Goal: Navigation & Orientation: Find specific page/section

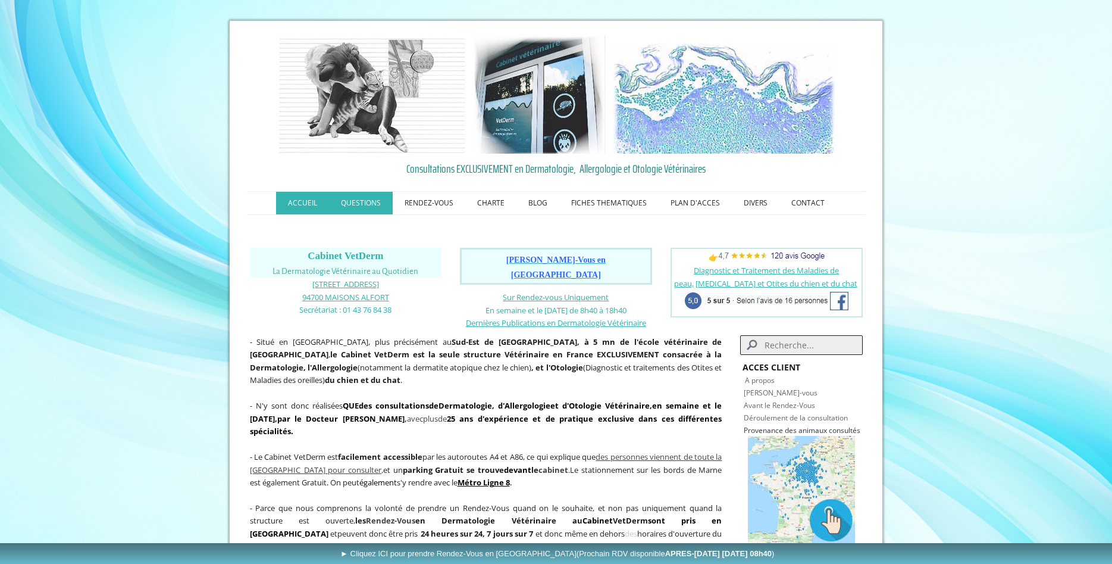
click at [369, 203] on link "QUESTIONS" at bounding box center [361, 203] width 64 height 23
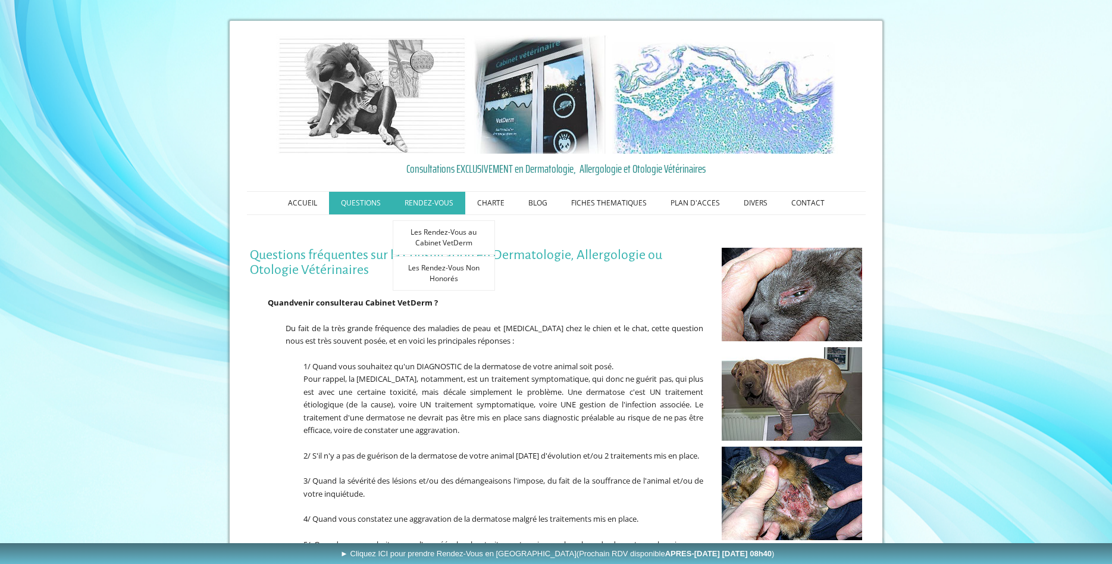
click at [425, 197] on link "RENDEZ-VOUS" at bounding box center [429, 203] width 73 height 23
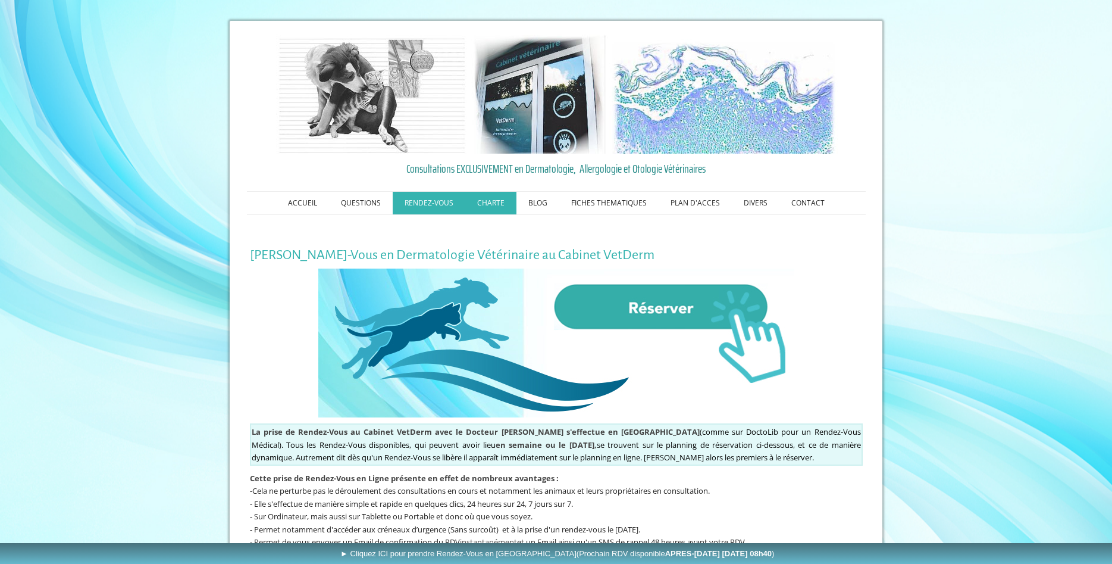
click at [488, 203] on link "CHARTE" at bounding box center [490, 203] width 51 height 23
